Goal: Task Accomplishment & Management: Manage account settings

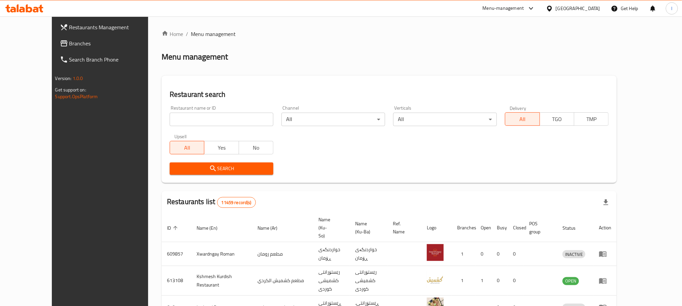
click at [170, 117] on input "search" at bounding box center [222, 119] width 104 height 13
paste input "Crepe Shawerma"
type input "Crepe Shawerma"
click button "Search" at bounding box center [222, 169] width 104 height 12
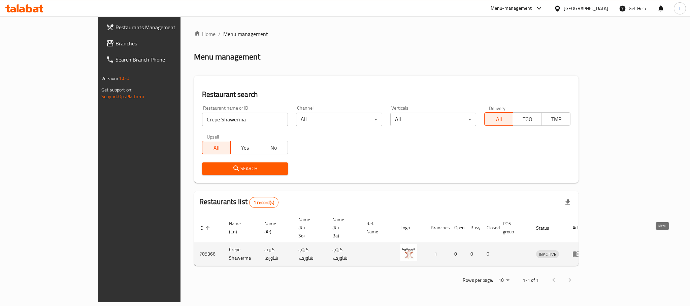
click at [581, 250] on icon "enhanced table" at bounding box center [576, 254] width 8 height 8
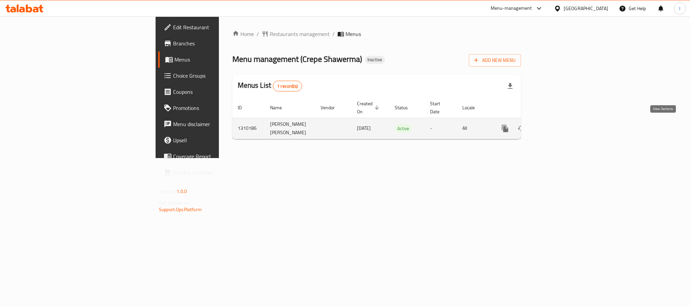
click at [562, 131] on link "enhanced table" at bounding box center [554, 129] width 16 height 16
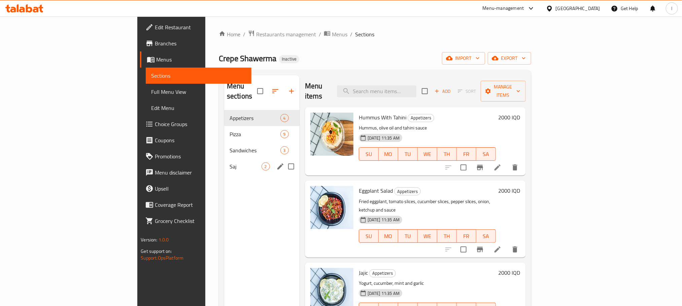
click at [230, 163] on span "Saj" at bounding box center [246, 167] width 32 height 8
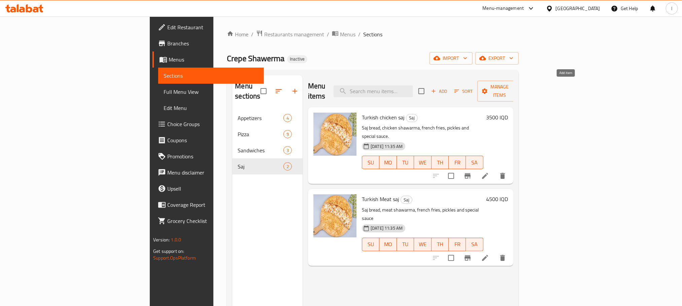
click at [449, 88] on span "Add" at bounding box center [439, 92] width 18 height 8
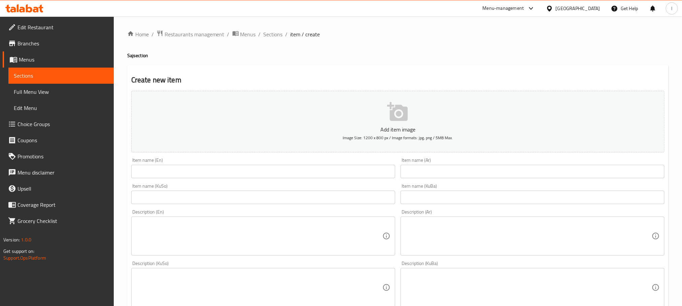
click at [406, 174] on input "text" at bounding box center [533, 171] width 264 height 13
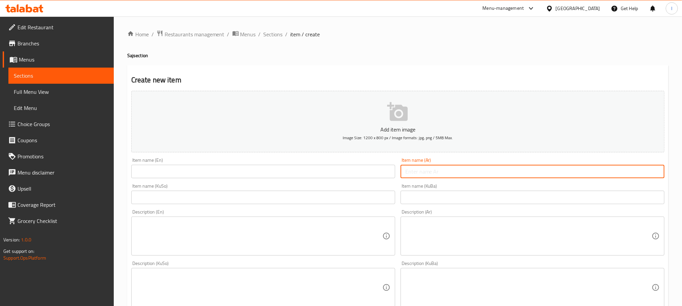
paste input "صاج دجاج"
type input "صاج دجاج"
click at [199, 178] on input "text" at bounding box center [263, 171] width 264 height 13
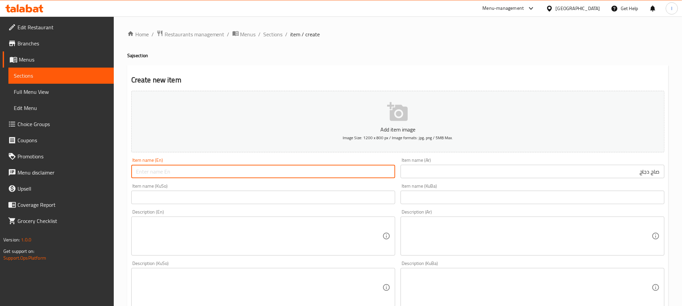
paste input "Chicken saj"
type input "Chicken Saj"
click at [183, 203] on input "text" at bounding box center [263, 197] width 264 height 13
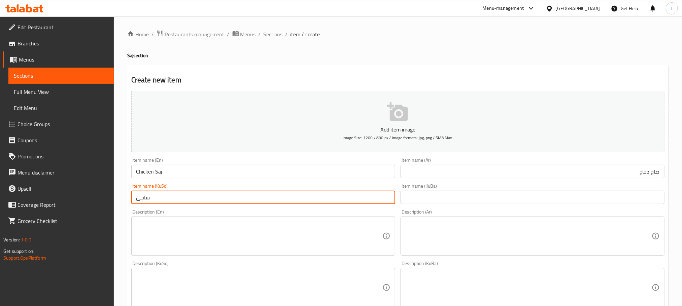
type input "ساجی مریشک"
click at [348, 194] on input "ساجی مریشک" at bounding box center [263, 197] width 264 height 13
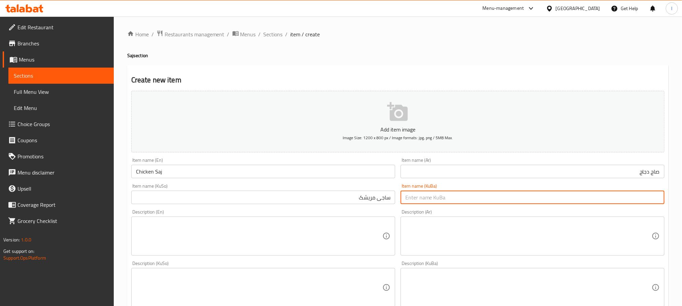
click at [460, 198] on input "text" at bounding box center [533, 197] width 264 height 13
paste input "ساجی مریشک"
type input "ساجی مریشک"
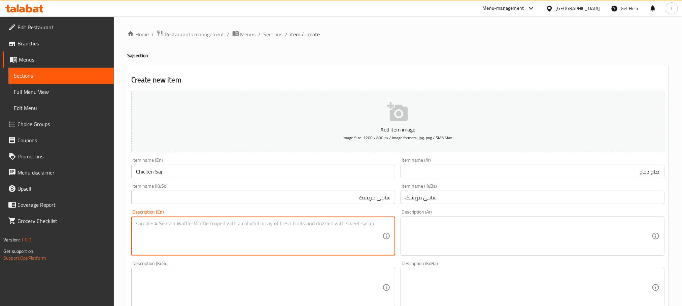
click at [215, 250] on textarea at bounding box center [259, 237] width 246 height 32
paste textarea "Saj bread, shawarma meat, French fries, pickles and tahini sauce."
click at [194, 226] on textarea "Saj bread, shawarma meat, French fries, pickles and tahini sauce." at bounding box center [259, 237] width 246 height 32
click at [196, 222] on textarea "Saj bread, shawarma meat, French fries, pickles and tahini sauce." at bounding box center [259, 237] width 246 height 32
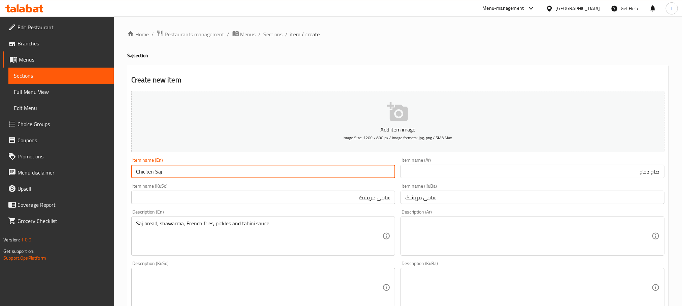
drag, startPoint x: 154, startPoint y: 177, endPoint x: 128, endPoint y: 177, distance: 25.9
click at [128, 177] on div "Create new item Add item image Image Size: 1200 x 800 px / Image formats: jpg, …" at bounding box center [397, 299] width 541 height 469
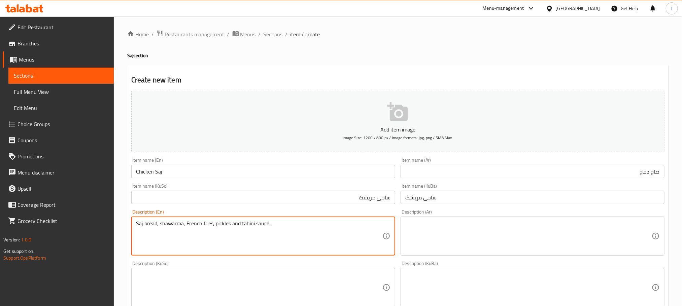
paste textarea "Chicken"
click at [161, 222] on textarea "Saj bread, Chicken shawarma, French fries, pickles and tahini sauce." at bounding box center [259, 237] width 246 height 32
click at [163, 221] on textarea "Saj bread, Chicken shawarma, French fries, pickles and tahini sauce." at bounding box center [259, 237] width 246 height 32
type textarea "Saj bread, chicken shawarma, French fries, pickles and tahini sauce."
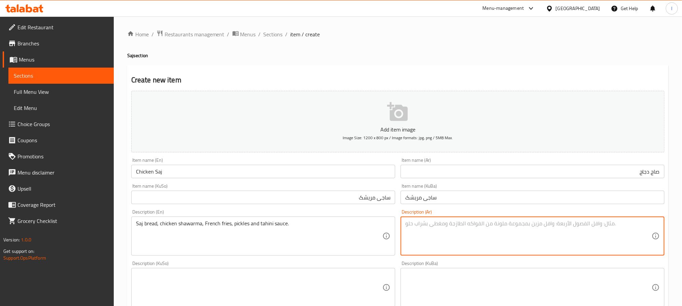
click at [459, 227] on textarea at bounding box center [528, 237] width 246 height 32
paste textarea "خبز صاج, شاورما لحم, بطاطا مقلية, مخلل وصلصة طحينة."
click at [609, 224] on textarea "خبز صاج, شاورما لحم, بطاطا مقلية, مخلل وصلصة طحينة." at bounding box center [528, 237] width 246 height 32
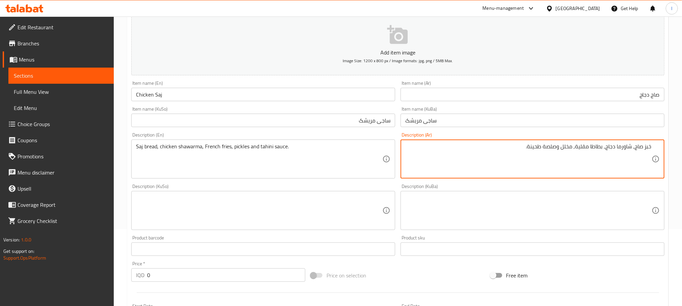
scroll to position [91, 0]
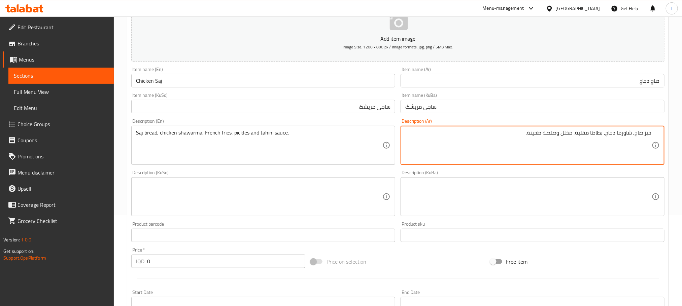
type textarea "خبز صاج, شاورما دجاج, بطاطا مقلية, مخلل وصلصة طحينة."
click at [266, 204] on textarea at bounding box center [259, 197] width 246 height 32
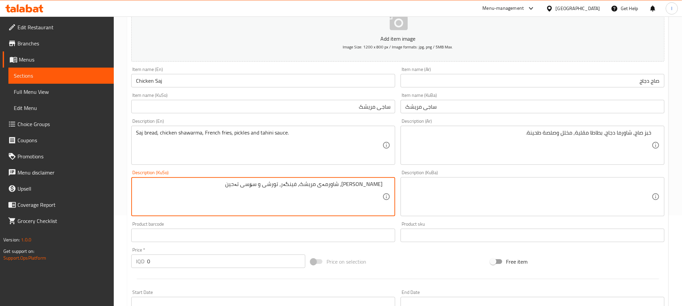
click at [317, 188] on textarea "[PERSON_NAME]، شاورمەی مریشک، فینگەر، تورشی و سۆسی تەحین" at bounding box center [259, 197] width 246 height 32
type textarea "[PERSON_NAME]، شاورمەی مریشک، فینگەر، تورشی و سۆسی تەحین"
click at [434, 182] on textarea at bounding box center [528, 197] width 246 height 32
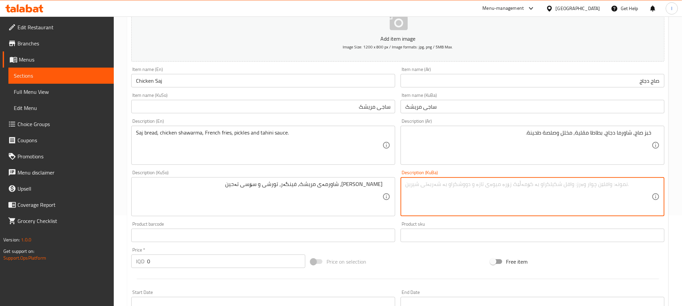
paste textarea "[PERSON_NAME]، شاورمەی مریشک، فینگەر، تورشی و سۆسی تەحین"
type textarea "[PERSON_NAME]، شاورمەی مریشک، فینگەر، تورشی و سۆسی تەحین"
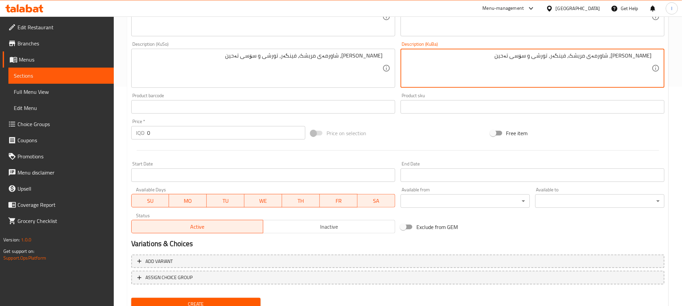
scroll to position [246, 0]
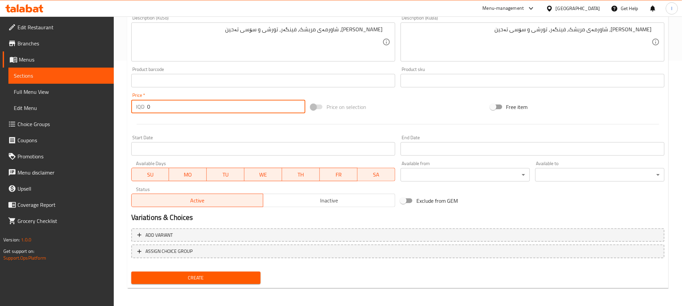
drag, startPoint x: 183, startPoint y: 111, endPoint x: 0, endPoint y: 111, distance: 182.9
click at [0, 111] on div "Edit Restaurant Branches Menus Sections Full Menu View Edit Menu Choice Groups …" at bounding box center [341, 39] width 682 height 537
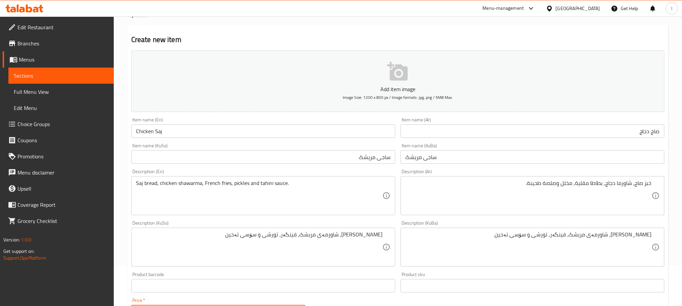
scroll to position [0, 0]
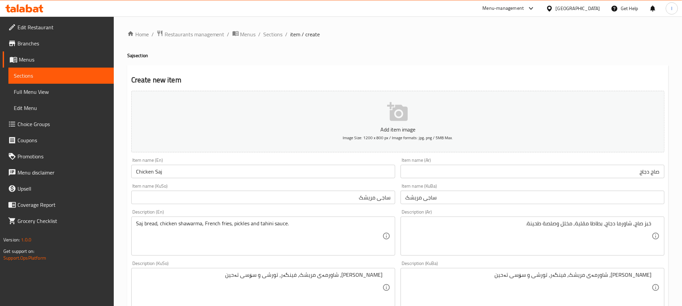
type input "3000"
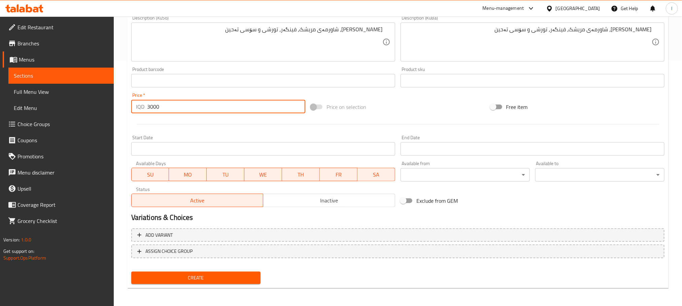
click at [219, 281] on span "Create" at bounding box center [196, 278] width 119 height 8
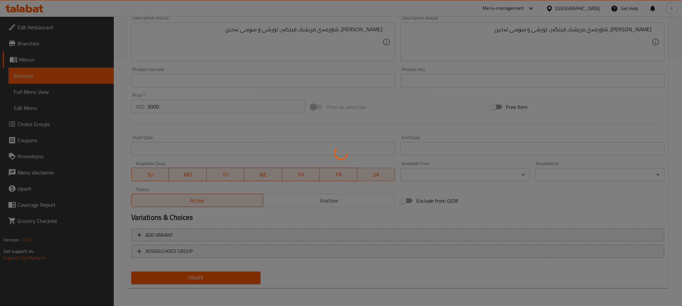
type input "0"
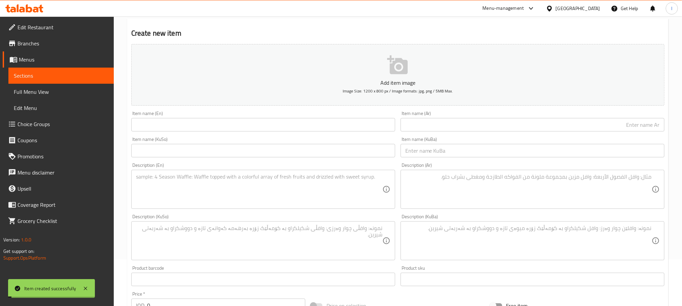
scroll to position [0, 0]
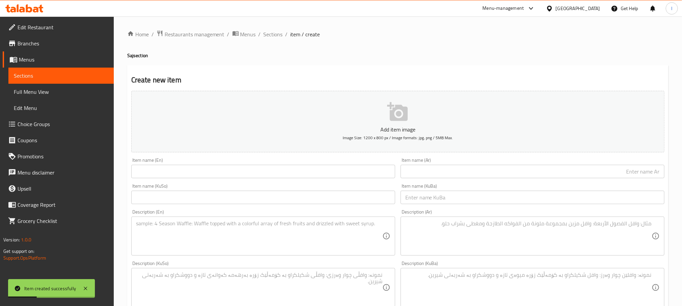
drag, startPoint x: 459, startPoint y: 163, endPoint x: 459, endPoint y: 170, distance: 7.4
click at [459, 163] on div "Item name (Ar) Item name (Ar)" at bounding box center [533, 168] width 264 height 21
click at [459, 175] on input "text" at bounding box center [533, 171] width 264 height 13
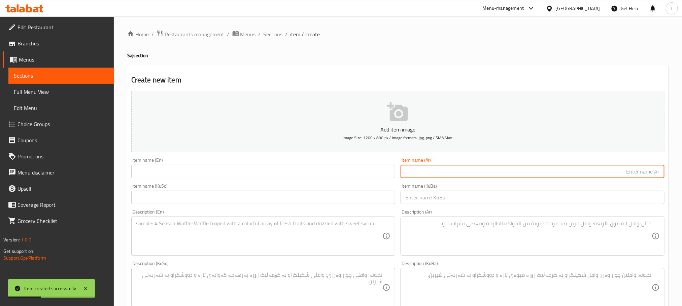
paste input "صاج لحم"
type input "صاج لحم"
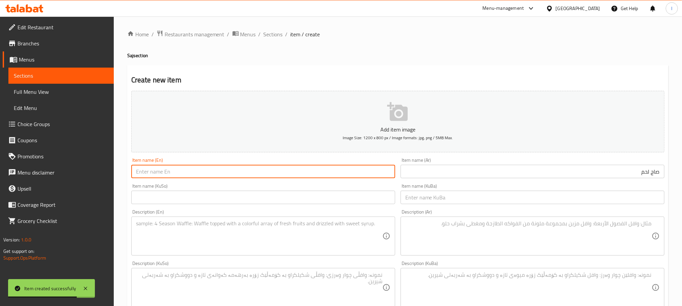
click at [201, 174] on input "text" at bounding box center [263, 171] width 264 height 13
paste input "Meat saj"
type input "Meat Saj"
click at [259, 210] on div "Description (En) Description (En)" at bounding box center [263, 233] width 264 height 46
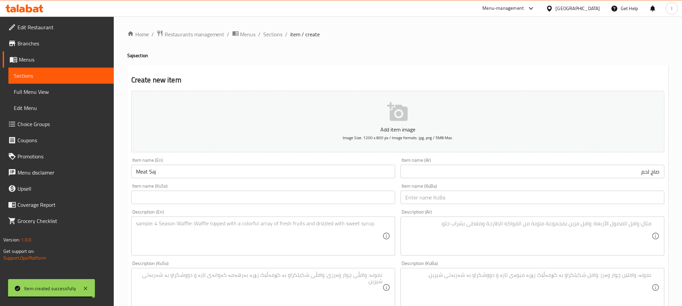
click at [261, 206] on div "Item name (KuSo) Item name (KuSo)" at bounding box center [263, 194] width 269 height 26
click at [265, 200] on input "text" at bounding box center [263, 197] width 264 height 13
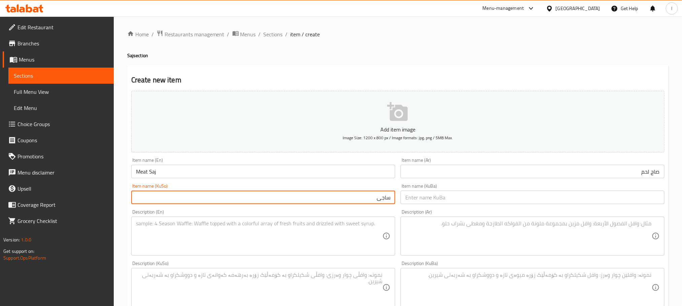
type input "ساجی گۆشت"
click at [356, 201] on input "ساجی گۆشت" at bounding box center [263, 197] width 264 height 13
click at [434, 202] on input "text" at bounding box center [533, 197] width 264 height 13
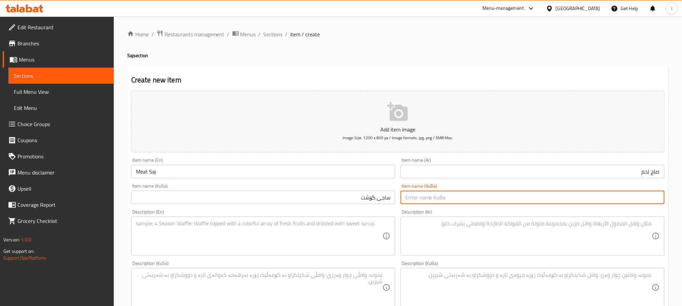
paste input "ساجی گۆشت"
type input "ساجی گۆشت"
click at [209, 236] on textarea at bounding box center [259, 237] width 246 height 32
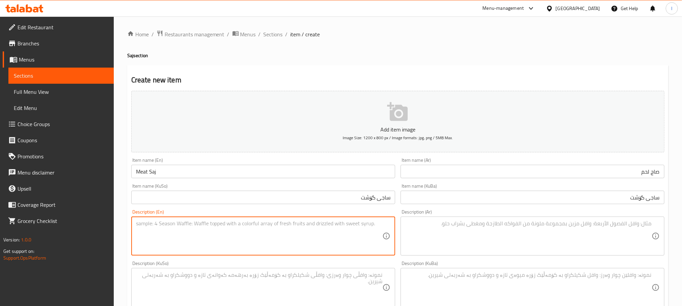
paste textarea "Saj bread, meat shawarma, pickles and garlic sauce."
type textarea "Saj bread, meat shawarma, pickles and garlic sauce."
click at [441, 239] on textarea at bounding box center [528, 237] width 246 height 32
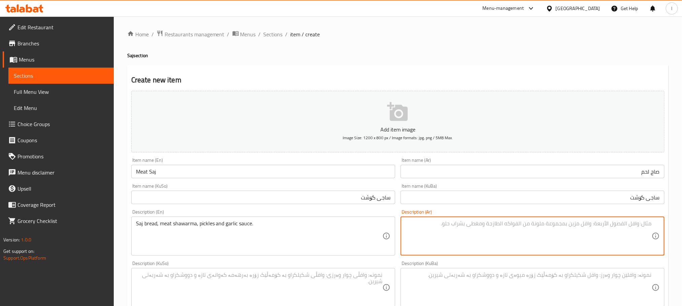
paste textarea "خبز صاج, شاورما لحم, مخلل وثومية."
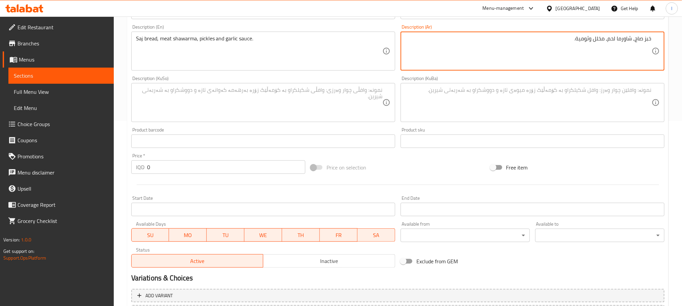
type textarea "خبز صاج, شاورما لحم, مخلل وثومية."
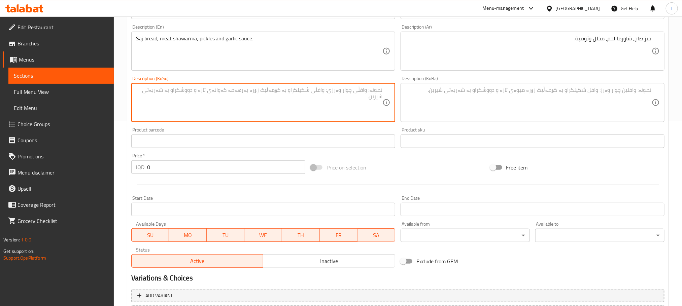
click at [236, 92] on textarea at bounding box center [259, 103] width 246 height 32
type textarea "[PERSON_NAME]، شاورمەی گۆشت، تورشی و سیراو"
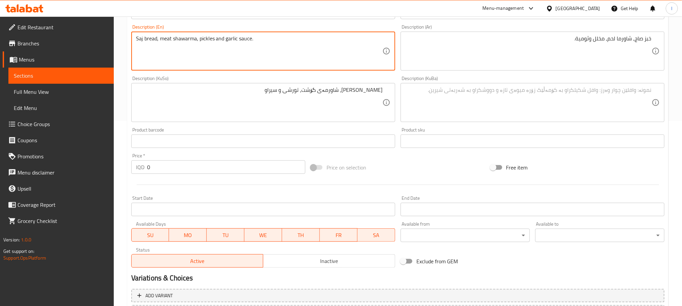
drag, startPoint x: 240, startPoint y: 36, endPoint x: 263, endPoint y: 36, distance: 22.2
type textarea "Saj bread, meat shawarma, pickles and garlic dip"
drag, startPoint x: 159, startPoint y: 163, endPoint x: 44, endPoint y: 161, distance: 114.8
click at [44, 161] on div "Edit Restaurant Branches Menus Sections Full Menu View Edit Menu Choice Groups …" at bounding box center [341, 99] width 682 height 537
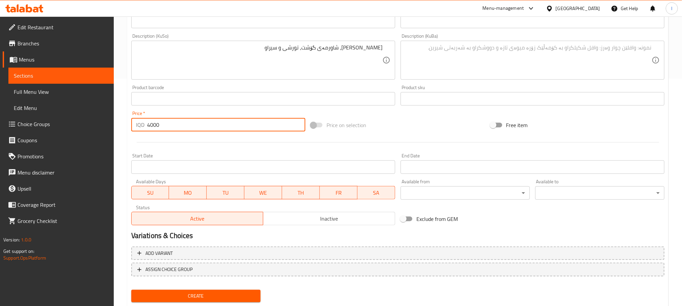
scroll to position [246, 0]
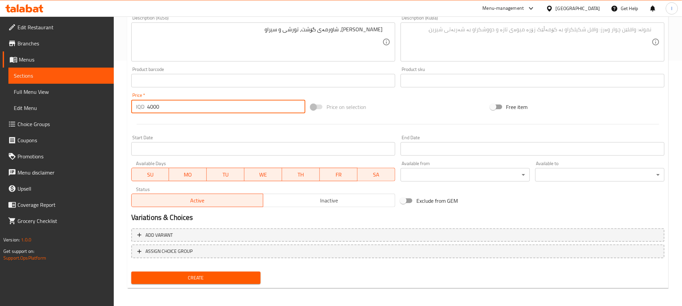
type input "4000"
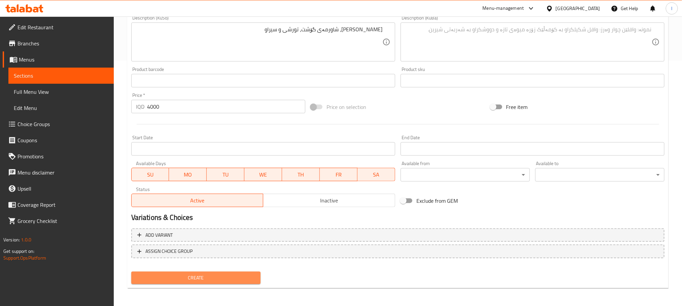
click at [229, 281] on span "Create" at bounding box center [196, 278] width 119 height 8
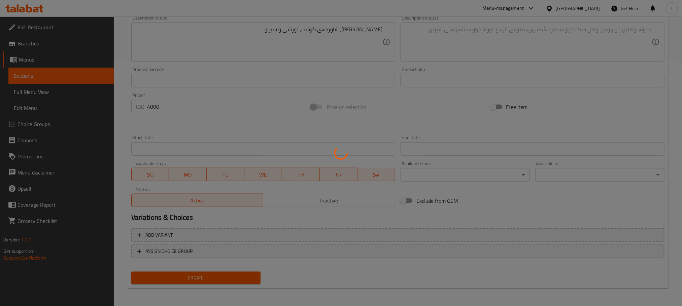
type input "0"
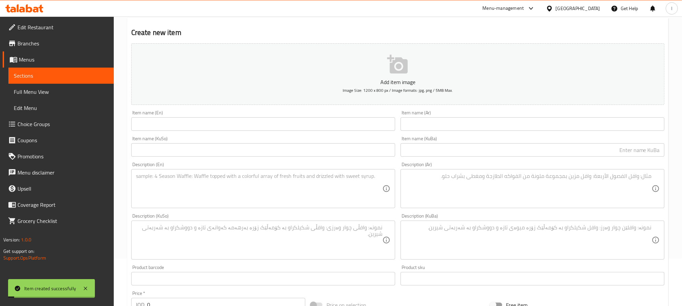
scroll to position [0, 0]
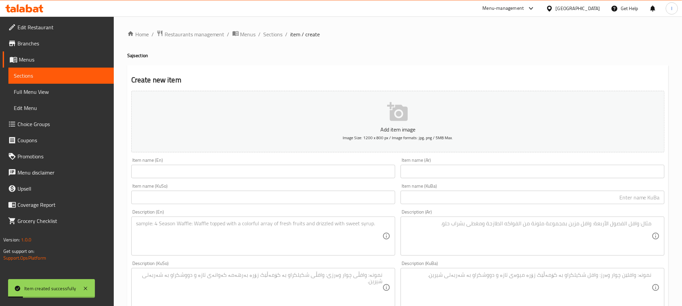
click at [261, 39] on div "Home / Restaurants management / Menus / Sections / item / create Saj section Cr…" at bounding box center [397, 285] width 541 height 510
click at [265, 36] on span "Sections" at bounding box center [273, 34] width 19 height 8
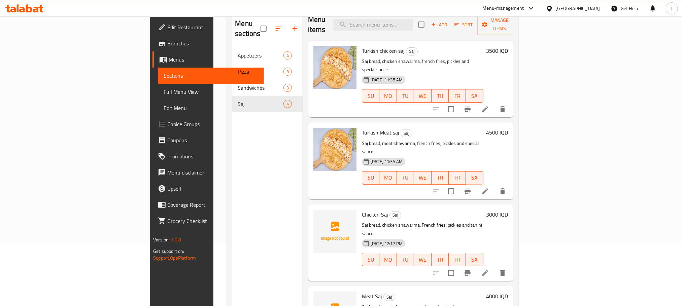
scroll to position [94, 0]
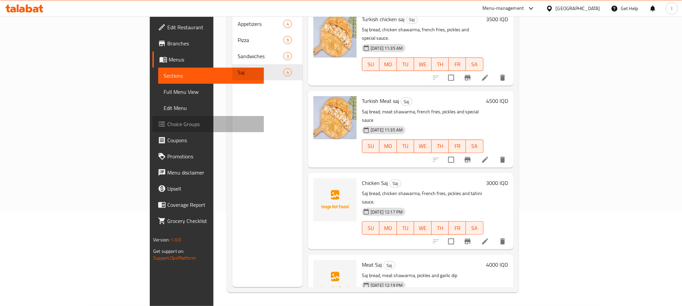
click at [167, 126] on span "Choice Groups" at bounding box center [212, 124] width 91 height 8
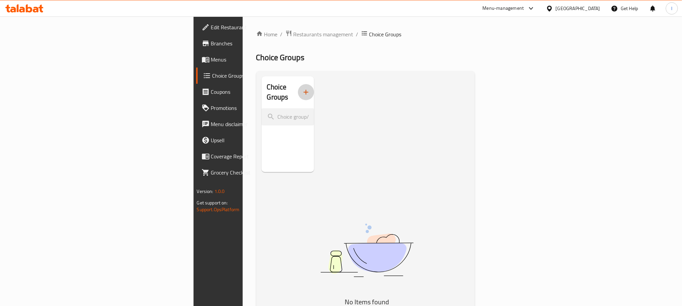
click at [302, 88] on icon "button" at bounding box center [306, 92] width 8 height 8
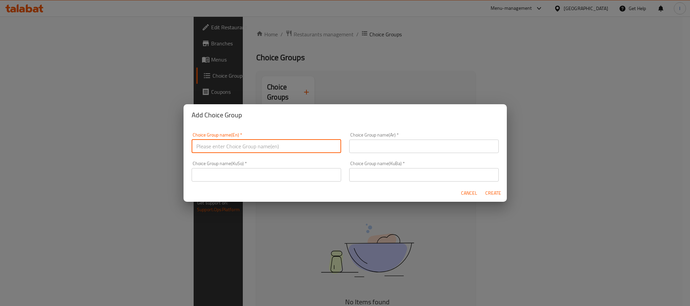
click at [237, 145] on input "text" at bounding box center [267, 146] width 150 height 13
type input "Add On's:"
click at [366, 141] on input "text" at bounding box center [424, 146] width 150 height 13
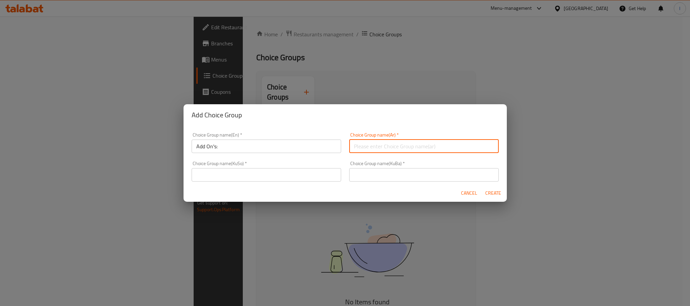
type input "الإضافات:"
click at [239, 175] on input "text" at bounding box center [267, 174] width 150 height 13
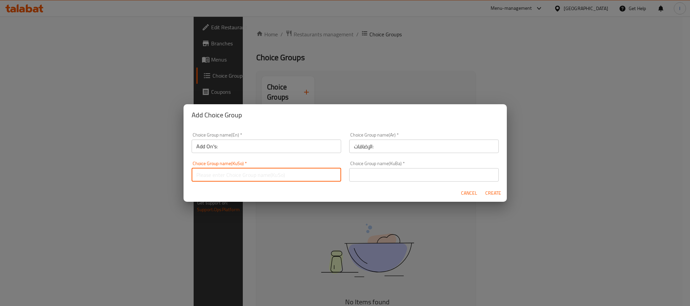
type input "زیادە:"
click at [373, 179] on input "text" at bounding box center [424, 174] width 150 height 13
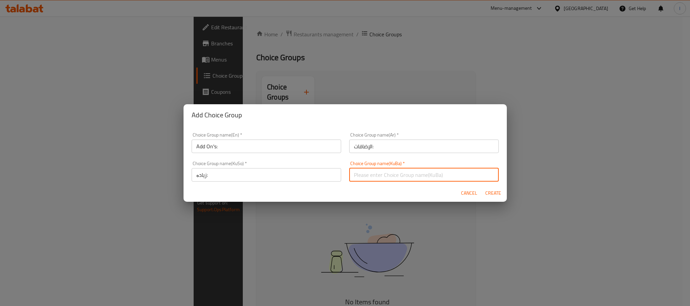
type input "زیادە:"
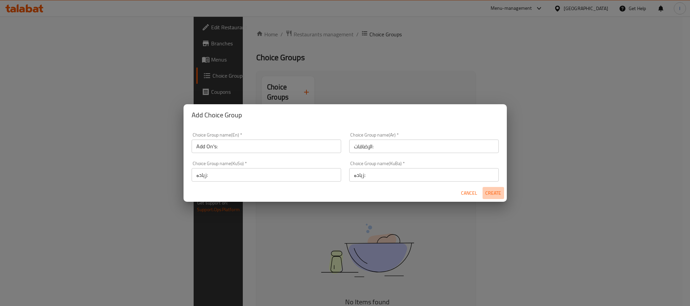
click at [492, 192] on span "Create" at bounding box center [493, 193] width 16 height 8
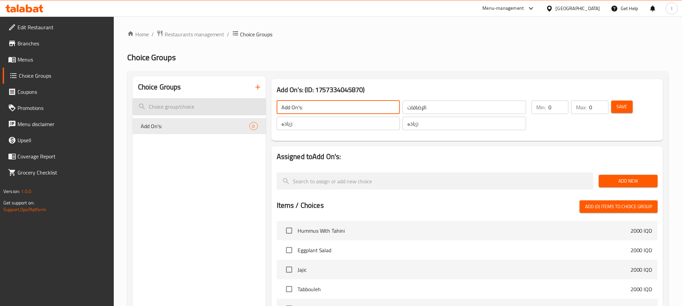
drag, startPoint x: 287, startPoint y: 107, endPoint x: 256, endPoint y: 107, distance: 31.0
click at [256, 107] on div "Choice Groups Add On's: 0 Add On's: (ID: 1757334045870) Add On's: ​ الإضافات: ​…" at bounding box center [399, 266] width 533 height 381
type input "Add On's:"
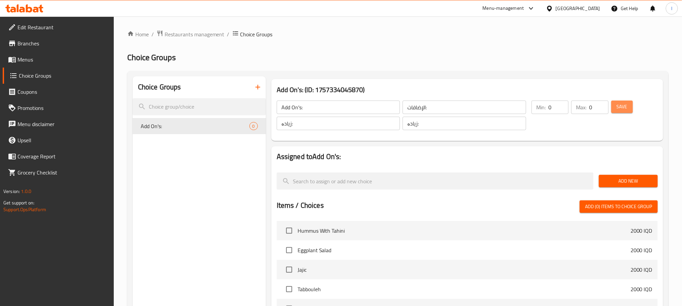
click at [627, 105] on span "Save" at bounding box center [622, 107] width 11 height 8
click at [616, 182] on span "Add New" at bounding box center [628, 181] width 48 height 8
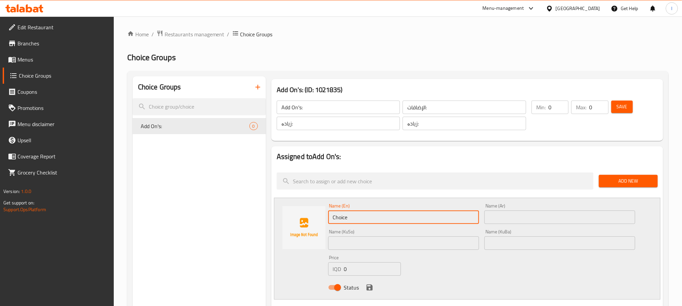
drag, startPoint x: 358, startPoint y: 212, endPoint x: 295, endPoint y: 221, distance: 63.2
click at [295, 221] on div "Name (En) Choice Name (En) Name (Ar) Name (Ar) Name (KuSo) Name (KuSo) Name (Ku…" at bounding box center [467, 249] width 387 height 102
type input "Cheese"
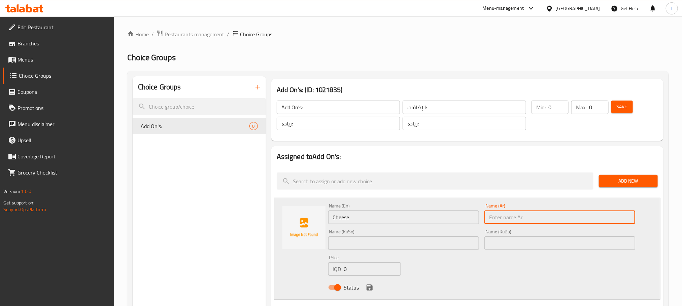
click at [510, 219] on input "text" at bounding box center [560, 217] width 151 height 13
type input "جبن"
click at [378, 247] on input "text" at bounding box center [403, 243] width 151 height 13
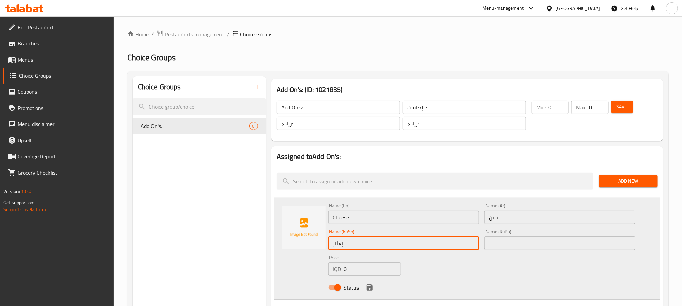
click at [374, 249] on input "پەنیر" at bounding box center [403, 243] width 151 height 13
type input "پەنیر"
click at [515, 245] on input "text" at bounding box center [560, 243] width 151 height 13
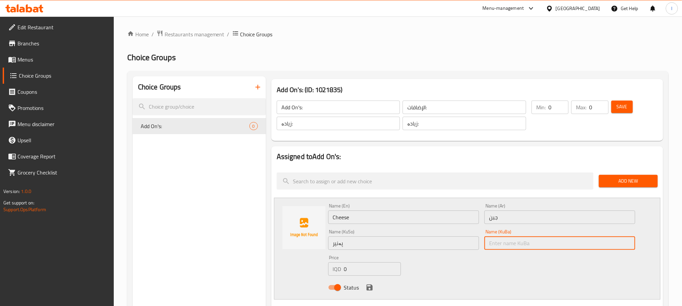
paste input "پەنیر"
type input "پەنیر"
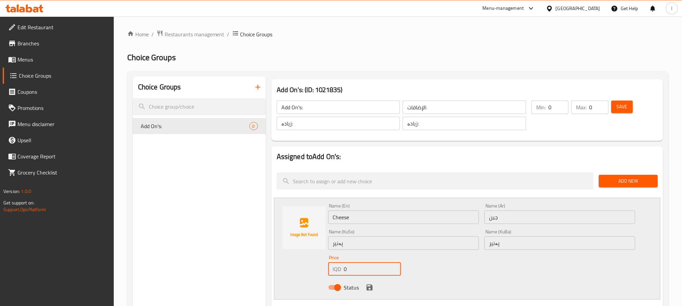
drag, startPoint x: 356, startPoint y: 272, endPoint x: 294, endPoint y: 272, distance: 62.0
click at [294, 272] on div "Name (En) Cheese Name (En) Name (Ar) جبن Name (Ar) Name (KuSo) پەنیر Name (KuSo…" at bounding box center [467, 249] width 387 height 102
type input "500"
click at [370, 296] on div "Status" at bounding box center [482, 288] width 313 height 18
click at [374, 281] on div "Status" at bounding box center [482, 288] width 313 height 18
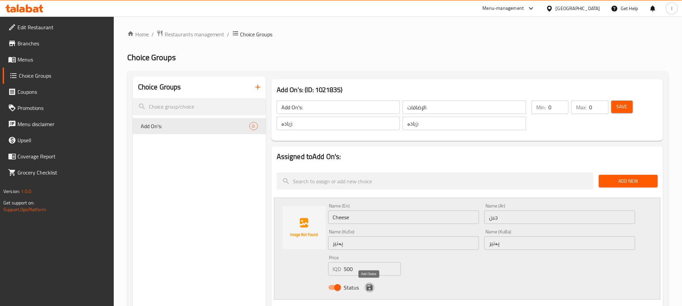
click at [372, 285] on icon "save" at bounding box center [370, 288] width 8 height 8
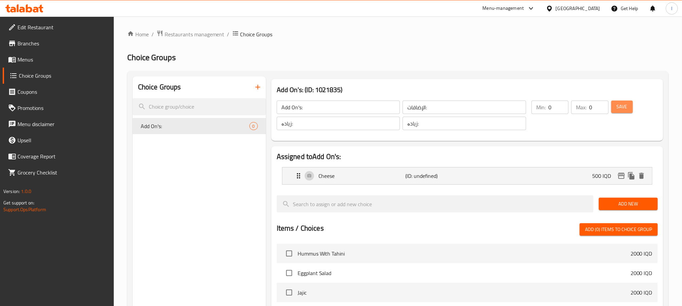
click at [614, 105] on button "Save" at bounding box center [623, 107] width 22 height 12
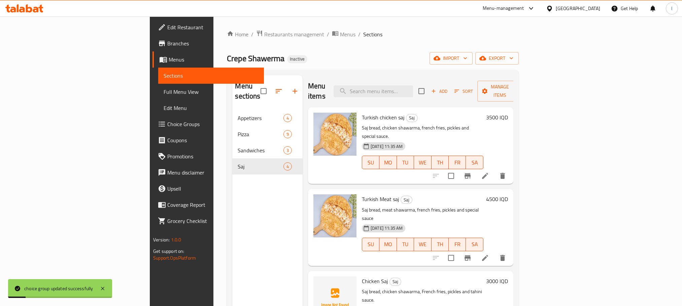
scroll to position [94, 0]
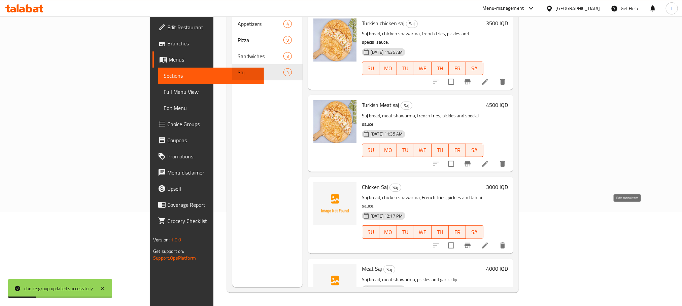
click at [495, 240] on li at bounding box center [485, 246] width 19 height 12
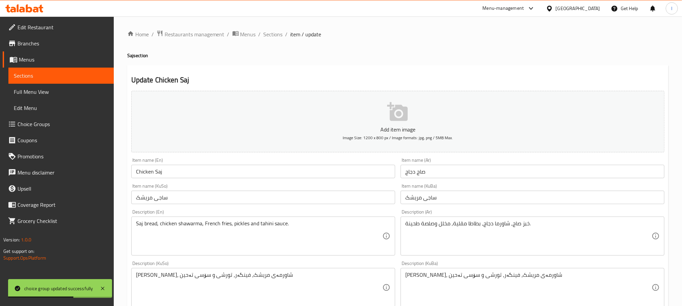
click at [69, 131] on link "Choice Groups" at bounding box center [58, 124] width 111 height 16
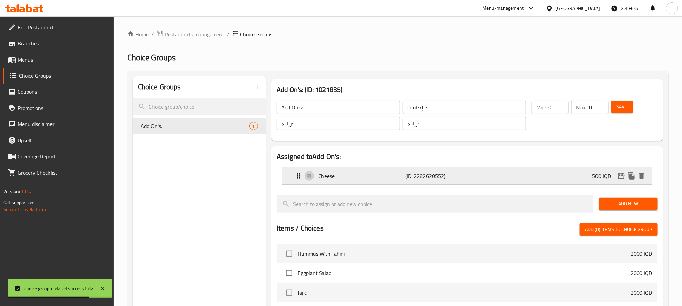
click at [337, 181] on div "Cheese (ID: 2282620552) 500 IQD" at bounding box center [470, 176] width 350 height 17
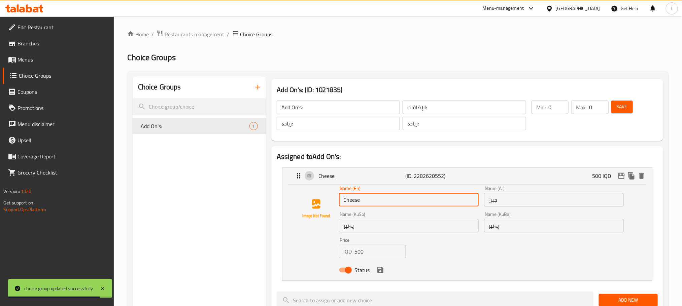
click at [344, 199] on input "Cheese" at bounding box center [409, 199] width 140 height 13
type input "With Cheese"
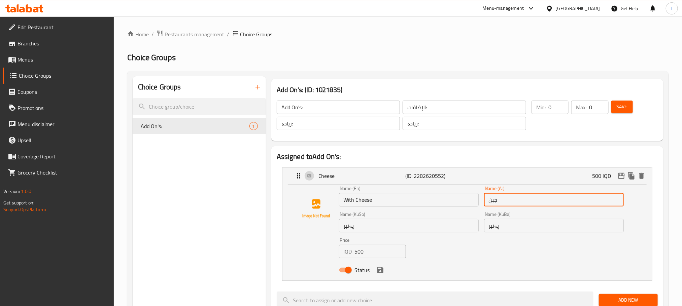
click at [512, 203] on input "جبن" at bounding box center [554, 199] width 140 height 13
click at [619, 200] on input "جبن" at bounding box center [554, 199] width 140 height 13
type input "مع جبن"
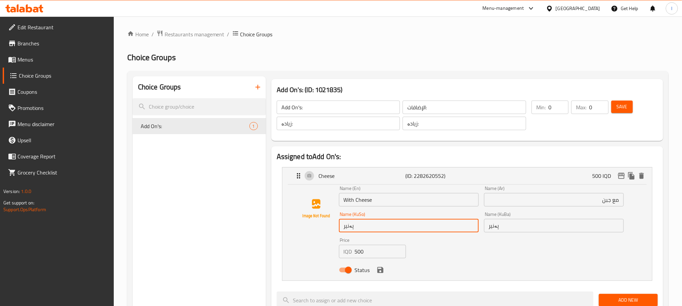
click at [391, 222] on input "پەنیر" at bounding box center [409, 225] width 140 height 13
click at [476, 224] on input "پەنیر" at bounding box center [409, 225] width 140 height 13
click at [475, 224] on input "لەگەڵ پەنیر" at bounding box center [409, 225] width 140 height 13
click at [456, 225] on input "لەگەڵ پەنیر" at bounding box center [409, 225] width 140 height 13
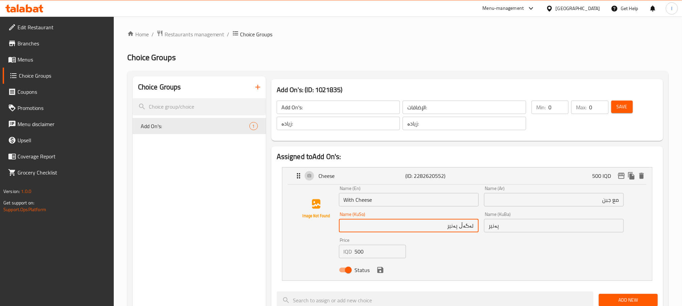
click at [456, 225] on input "لەگەڵ پەنیر" at bounding box center [409, 225] width 140 height 13
type input "لەگەڵ پەنیر"
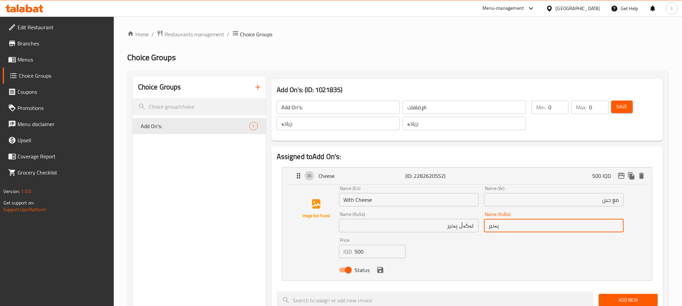
click at [493, 231] on input "پەنیر" at bounding box center [554, 225] width 140 height 13
paste input "لەگەڵ"
click at [380, 270] on icon "save" at bounding box center [380, 270] width 6 height 6
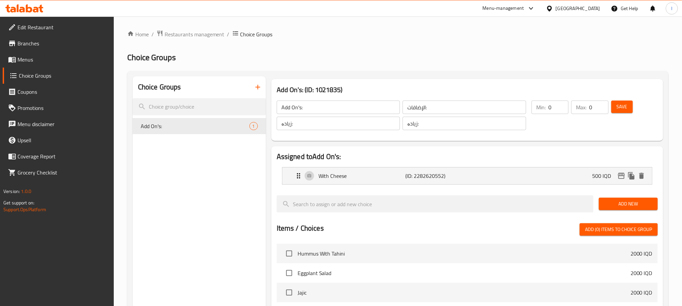
type input "لەگەڵ پەنیر"
click at [621, 105] on span "Save" at bounding box center [622, 107] width 11 height 8
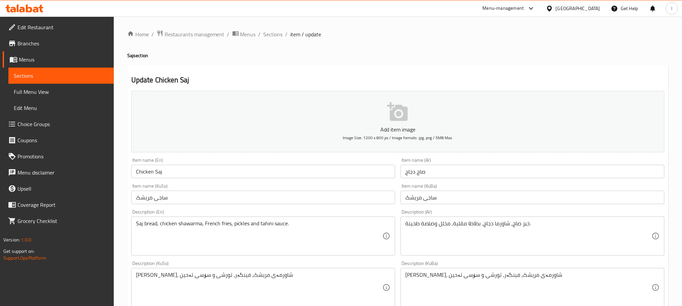
scroll to position [246, 0]
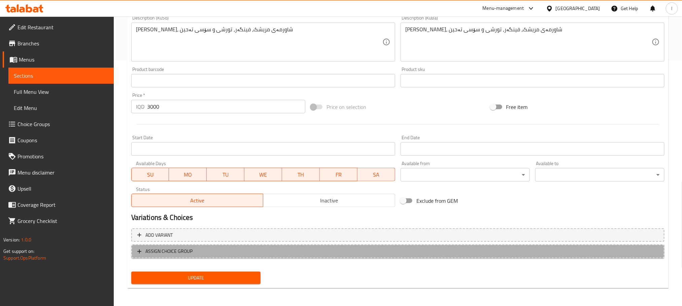
click at [263, 254] on span "ASSIGN CHOICE GROUP" at bounding box center [397, 252] width 521 height 8
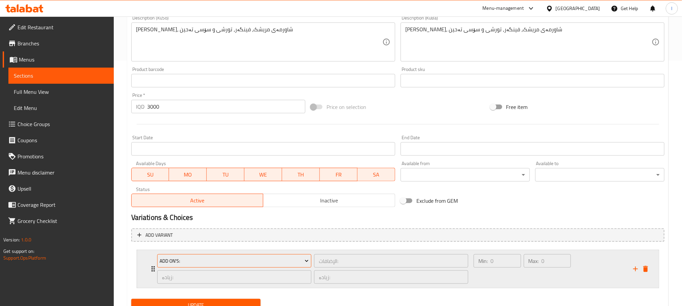
scroll to position [274, 0]
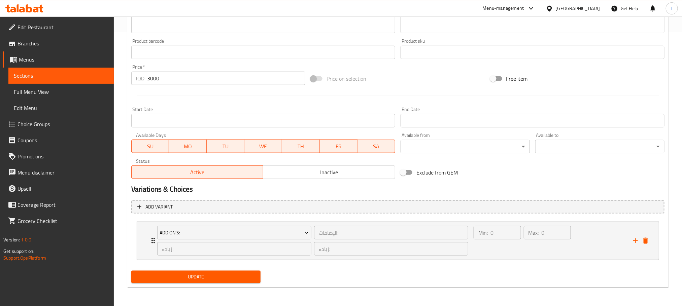
click at [223, 272] on button "Update" at bounding box center [195, 277] width 129 height 12
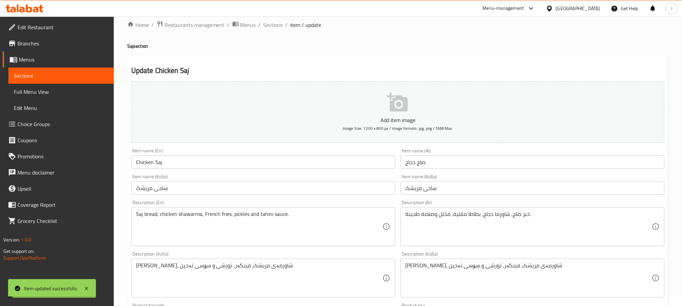
scroll to position [0, 0]
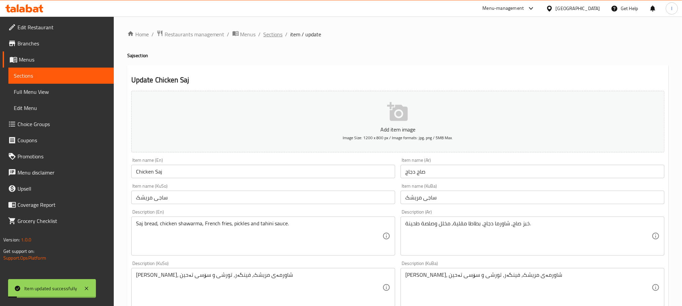
click at [270, 30] on span "Sections" at bounding box center [273, 34] width 19 height 8
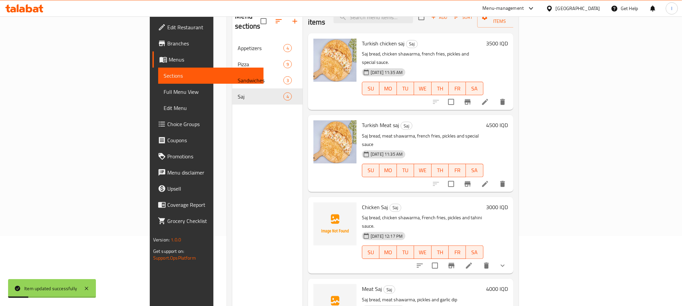
scroll to position [94, 0]
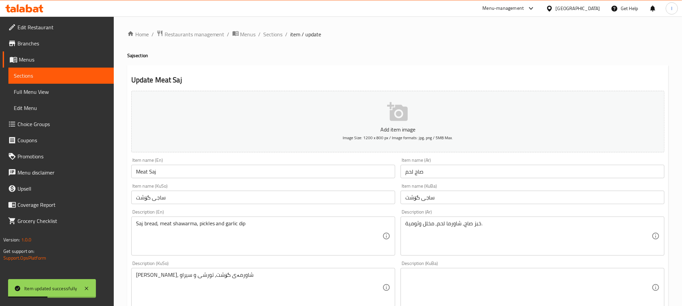
scroll to position [246, 0]
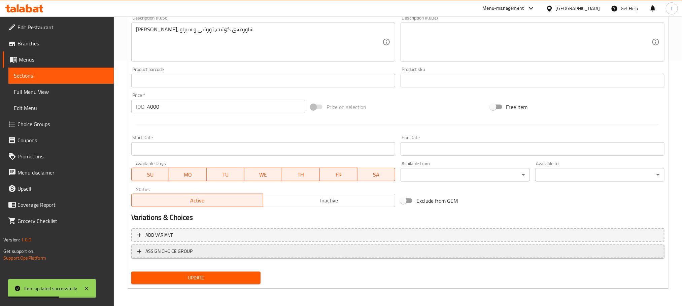
click at [258, 250] on span "ASSIGN CHOICE GROUP" at bounding box center [397, 252] width 521 height 8
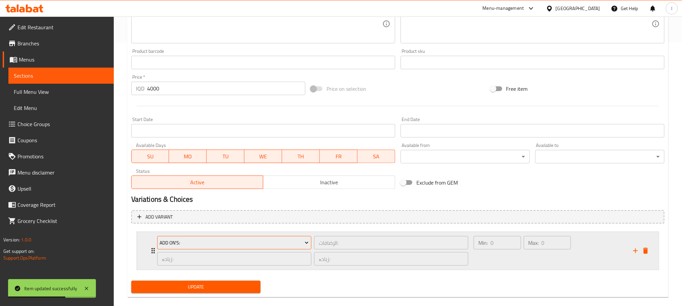
scroll to position [274, 0]
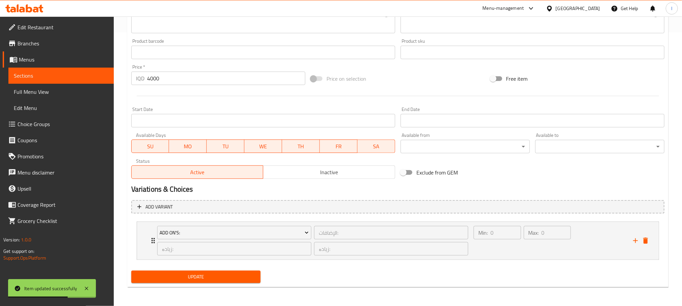
click at [250, 273] on span "Update" at bounding box center [196, 277] width 119 height 8
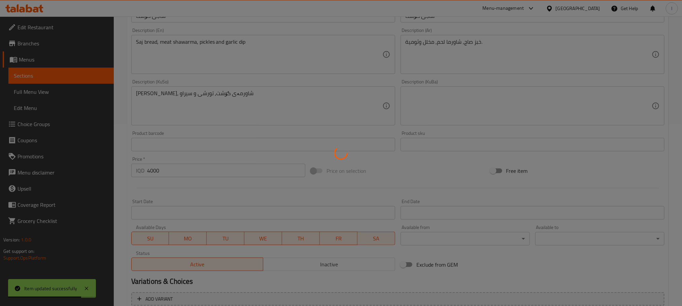
scroll to position [185, 0]
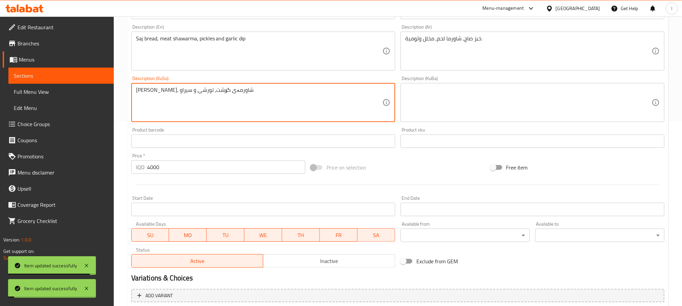
click at [208, 90] on textarea "[PERSON_NAME]، شاورمەی گۆشت، تورشی و سیراو" at bounding box center [259, 103] width 246 height 32
click at [464, 87] on textarea at bounding box center [528, 103] width 246 height 32
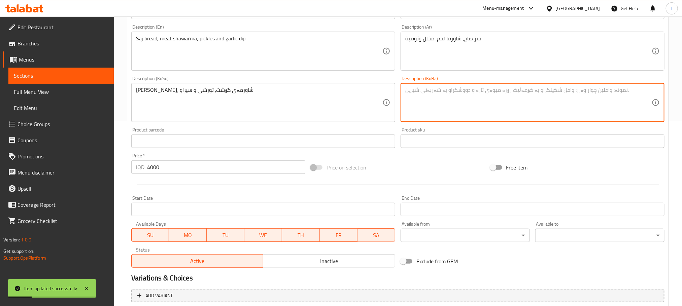
paste textarea "[PERSON_NAME]، شاورمەی گۆشت، تورشی و سیراو"
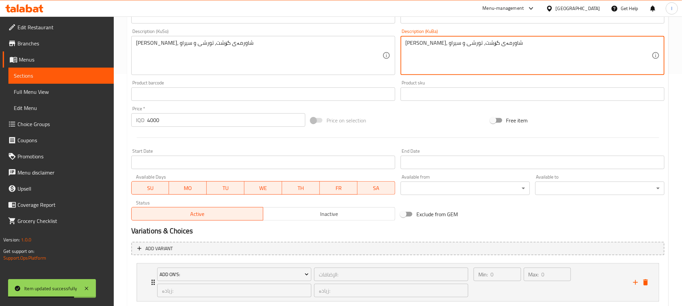
scroll to position [274, 0]
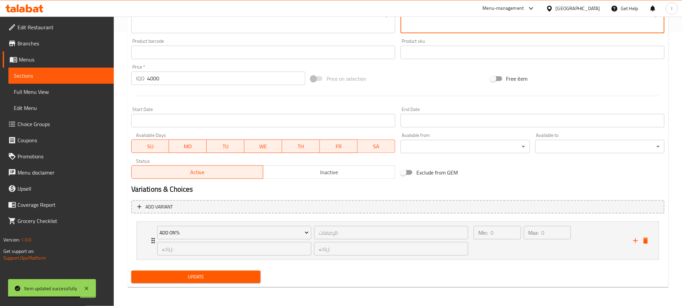
type textarea "[PERSON_NAME]، شاورمەی گۆشت، تورشی و سیراو"
click at [201, 277] on span "Update" at bounding box center [196, 277] width 119 height 8
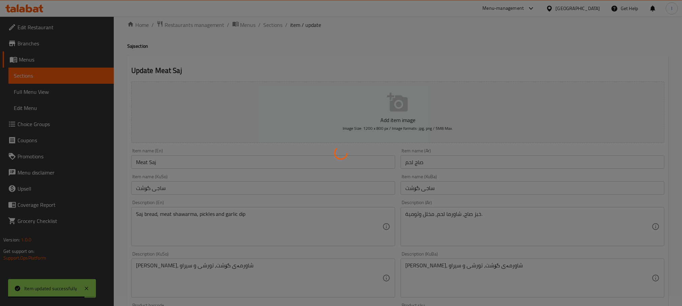
scroll to position [0, 0]
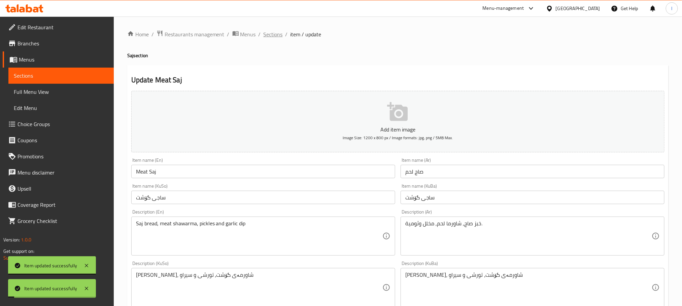
click at [271, 36] on span "Sections" at bounding box center [273, 34] width 19 height 8
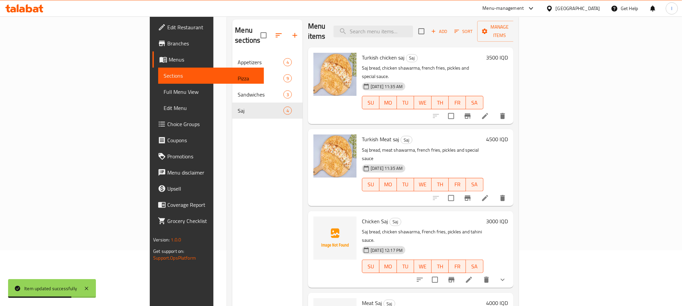
scroll to position [94, 0]
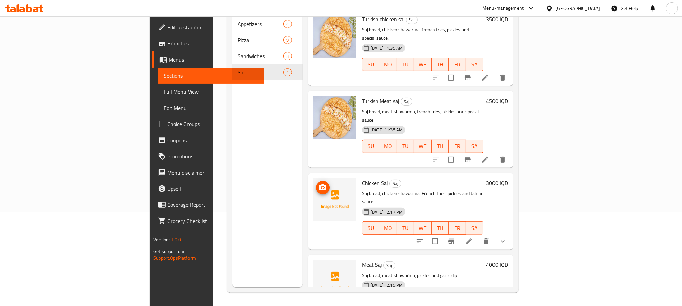
click at [316, 184] on span "upload picture" at bounding box center [322, 188] width 13 height 8
click at [319, 184] on icon "upload picture" at bounding box center [323, 188] width 8 height 8
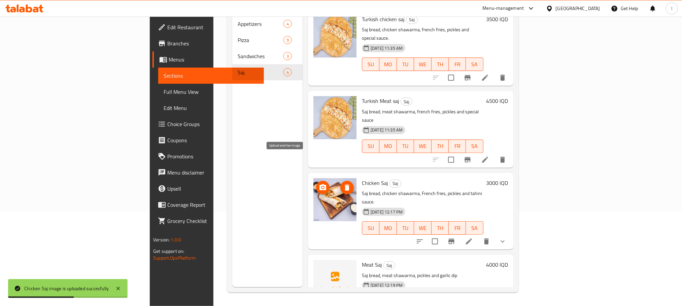
click at [320, 185] on icon "upload picture" at bounding box center [323, 188] width 7 height 6
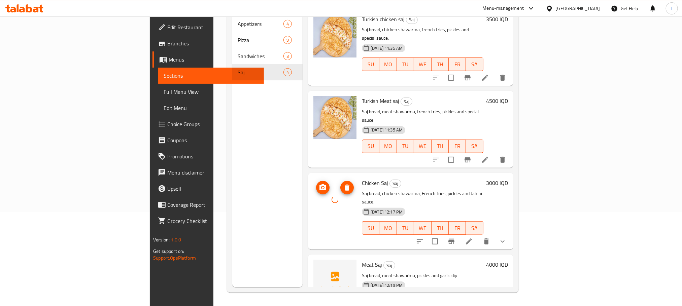
click at [319, 184] on icon "upload picture" at bounding box center [323, 188] width 8 height 8
click at [320, 266] on icon "upload picture" at bounding box center [323, 269] width 7 height 6
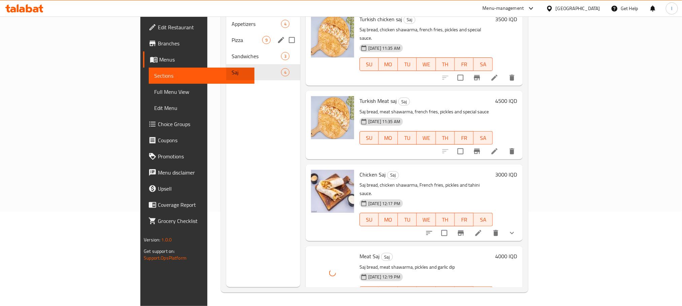
click at [226, 37] on div "Pizza 9" at bounding box center [263, 40] width 74 height 16
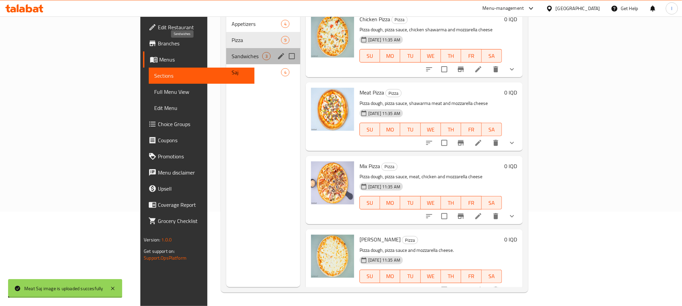
click at [232, 52] on span "Sandwiches" at bounding box center [247, 56] width 31 height 8
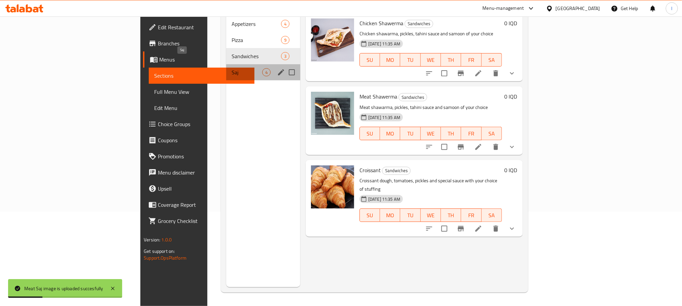
click at [232, 68] on span "Saj" at bounding box center [247, 72] width 31 height 8
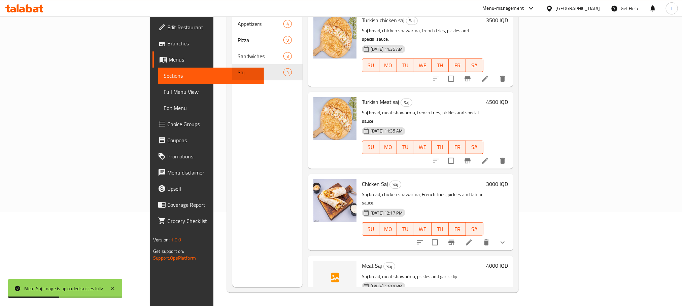
scroll to position [4, 0]
click at [319, 266] on icon "upload picture" at bounding box center [323, 270] width 8 height 8
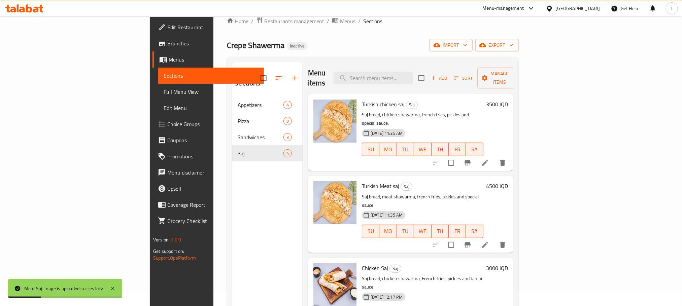
scroll to position [0, 0]
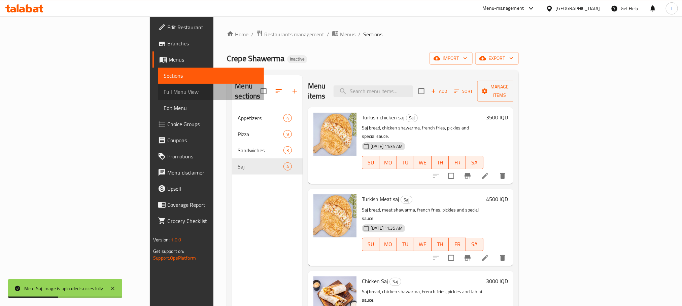
click at [164, 92] on span "Full Menu View" at bounding box center [211, 92] width 95 height 8
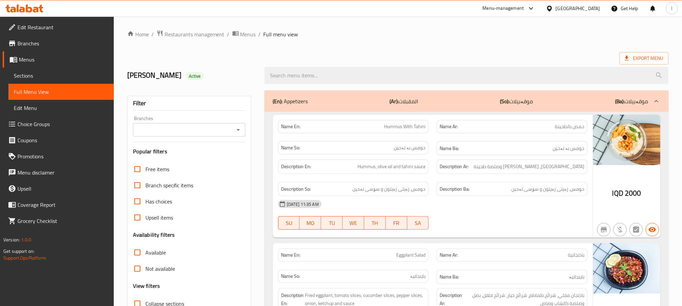
click at [237, 128] on icon "Open" at bounding box center [238, 130] width 8 height 8
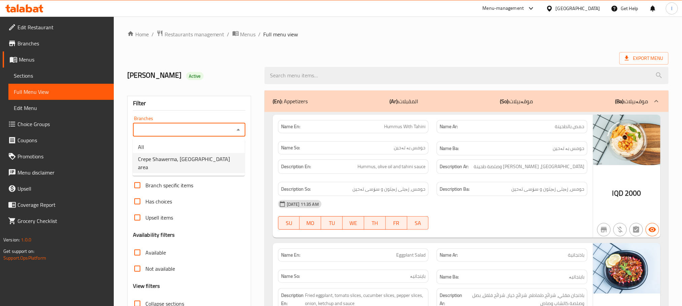
click at [227, 157] on li "Crepe Shawerma, [GEOGRAPHIC_DATA] area" at bounding box center [189, 163] width 112 height 20
type input "Crepe Shawerma, [GEOGRAPHIC_DATA] area"
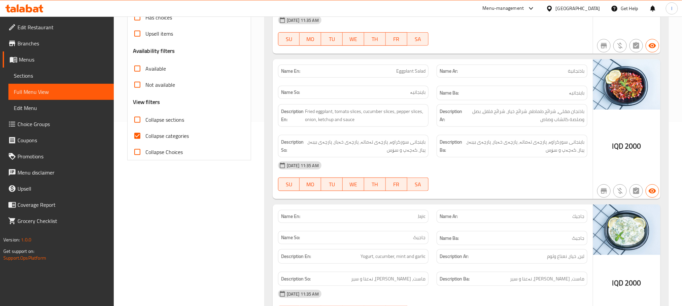
scroll to position [185, 0]
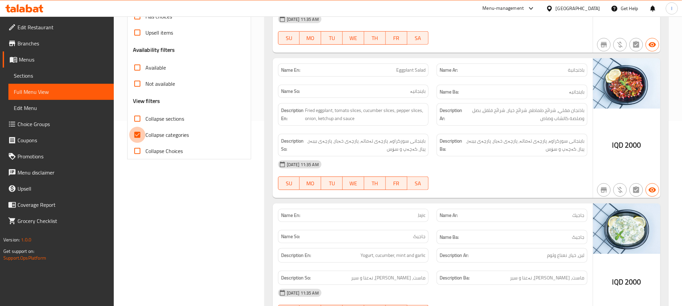
click at [139, 135] on input "Collapse categories" at bounding box center [137, 135] width 16 height 16
checkbox input "false"
click at [135, 118] on input "Collapse sections" at bounding box center [137, 119] width 16 height 16
checkbox input "true"
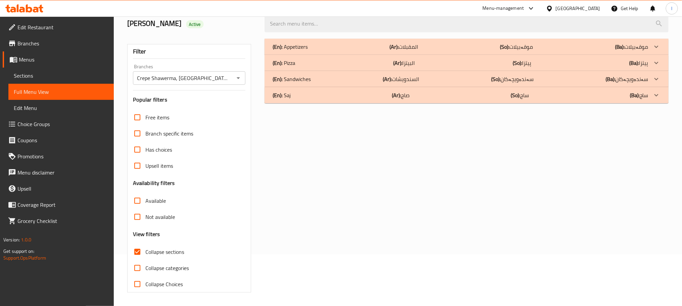
scroll to position [53, 0]
click at [315, 95] on div "(En): Saj (Ar): صاج (So): ساج (Ba): ساج" at bounding box center [461, 95] width 376 height 8
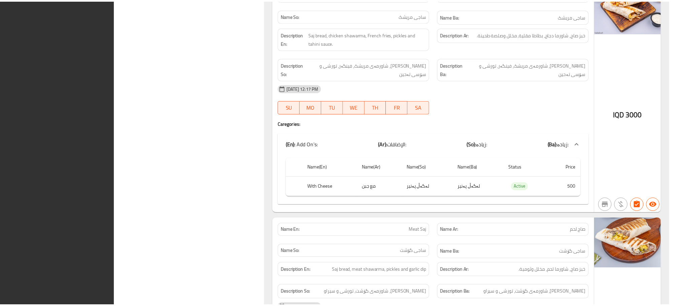
scroll to position [611, 0]
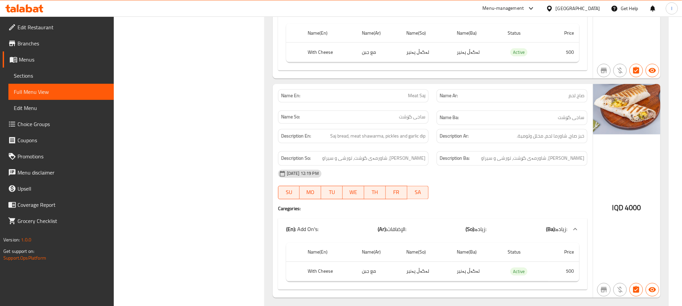
click at [33, 75] on span "Sections" at bounding box center [61, 76] width 95 height 8
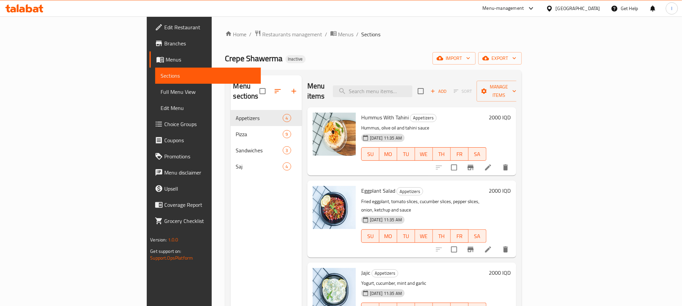
click at [24, 3] on div at bounding box center [24, 8] width 49 height 13
click at [26, 8] on icon at bounding box center [24, 8] width 38 height 8
